Goal: Task Accomplishment & Management: Manage account settings

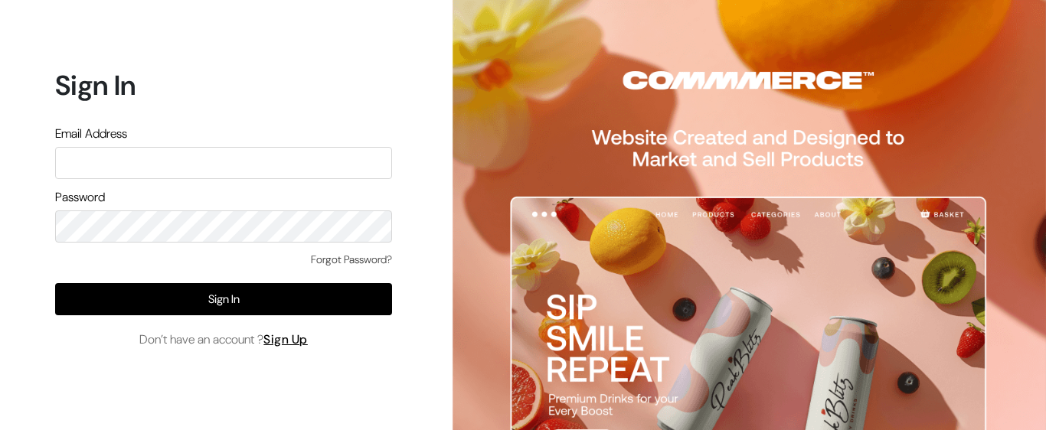
click at [173, 161] on input "text" at bounding box center [223, 163] width 337 height 32
type input "[EMAIL_ADDRESS][DOMAIN_NAME]"
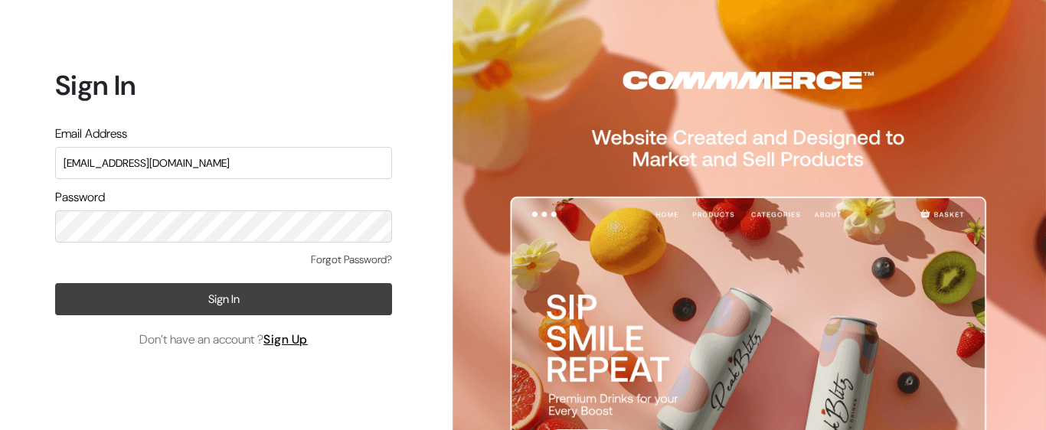
click at [298, 292] on button "Sign In" at bounding box center [223, 299] width 337 height 32
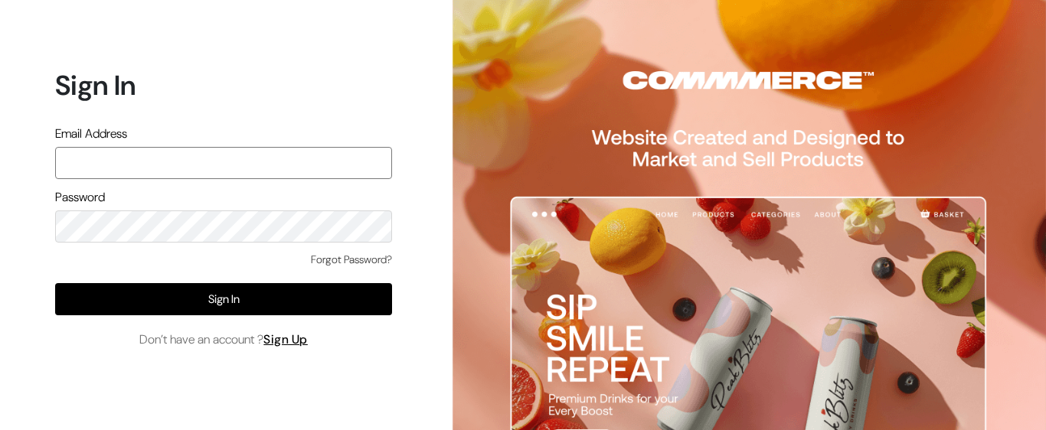
click at [191, 166] on input "text" at bounding box center [223, 163] width 337 height 32
paste input "[EMAIL_ADDRESS][DOMAIN_NAME]"
type input "[EMAIL_ADDRESS][DOMAIN_NAME]"
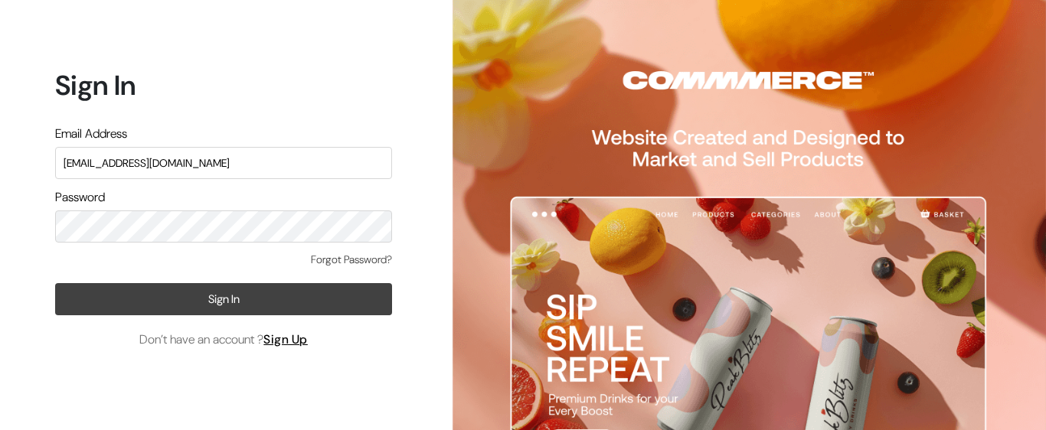
click at [274, 299] on button "Sign In" at bounding box center [223, 299] width 337 height 32
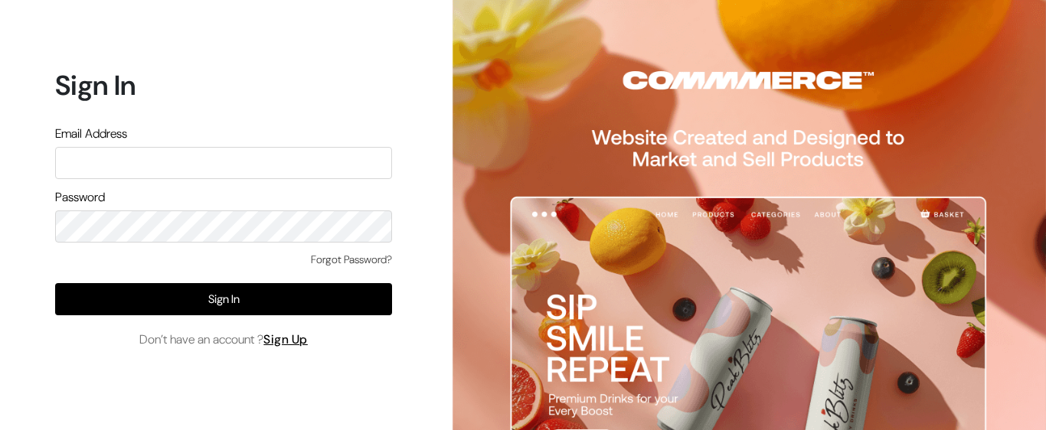
click at [316, 89] on h1 "Sign In" at bounding box center [223, 85] width 337 height 33
click at [139, 163] on input "text" at bounding box center [223, 163] width 337 height 32
paste input "[EMAIL_ADDRESS][DOMAIN_NAME]"
type input "[EMAIL_ADDRESS][DOMAIN_NAME]"
click at [30, 226] on div "Sign In Email Address surajp@outdoinc.com Password Forgot Password? Sign In Don…" at bounding box center [218, 215] width 436 height 430
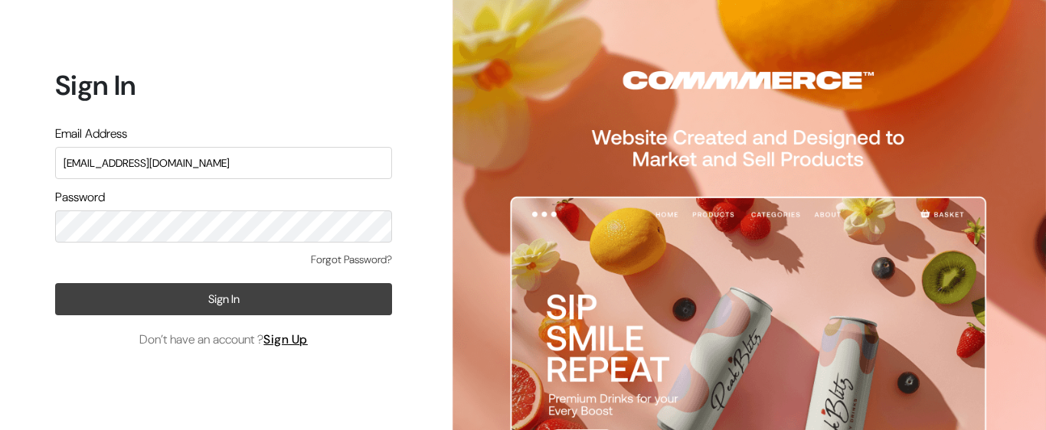
click at [241, 294] on button "Sign In" at bounding box center [223, 299] width 337 height 32
